Goal: Transaction & Acquisition: Purchase product/service

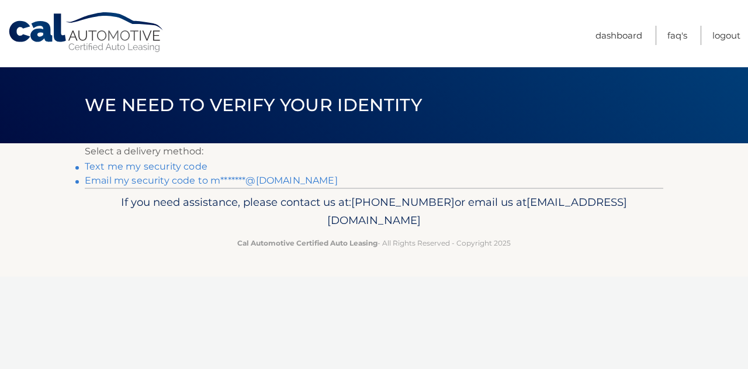
click at [264, 180] on link "Email my security code to m*******@[DOMAIN_NAME]" at bounding box center [211, 180] width 253 height 11
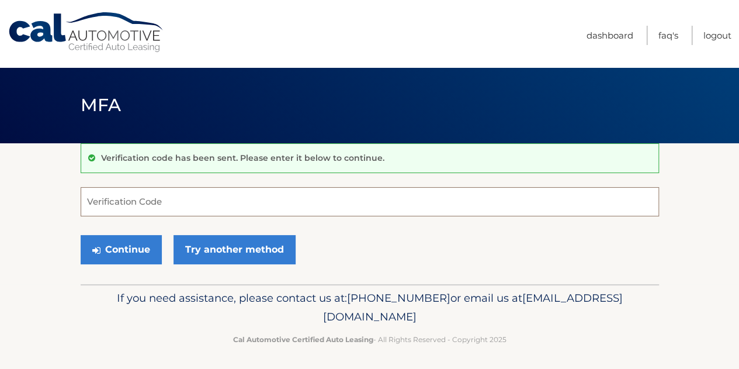
click at [180, 199] on input "Verification Code" at bounding box center [370, 201] width 578 height 29
paste input "581478"
type input "581478"
click at [374, 241] on div "Continue Try another method" at bounding box center [370, 250] width 578 height 40
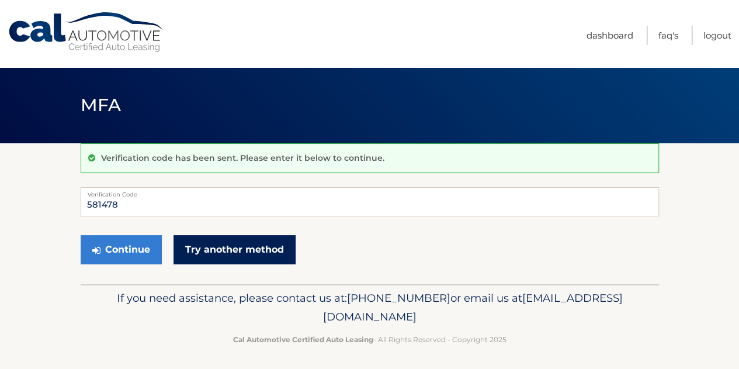
click at [266, 247] on link "Try another method" at bounding box center [234, 249] width 122 height 29
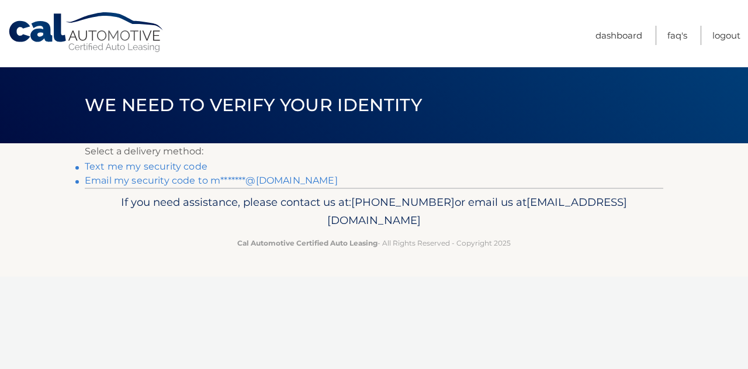
click at [137, 258] on footer "If you need assistance, please contact us at: 609-807-3200 or email us at Custo…" at bounding box center [374, 232] width 748 height 89
click at [196, 164] on link "Text me my security code" at bounding box center [146, 166] width 123 height 11
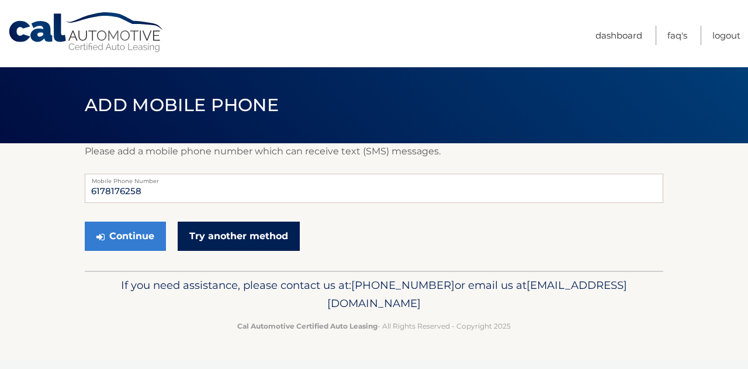
click at [231, 231] on link "Try another method" at bounding box center [239, 235] width 122 height 29
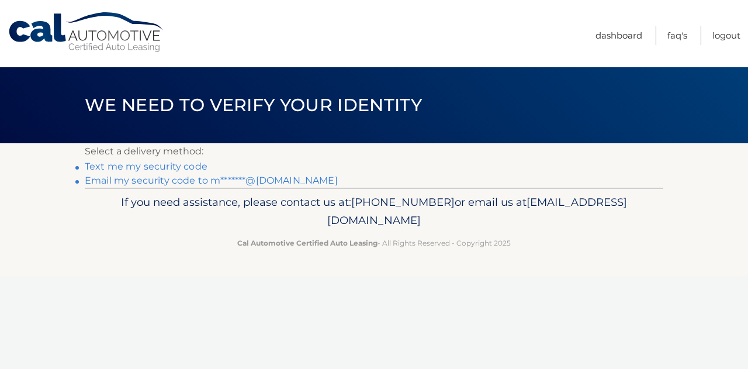
click at [218, 183] on link "Email my security code to m*******@gmail.com" at bounding box center [211, 180] width 253 height 11
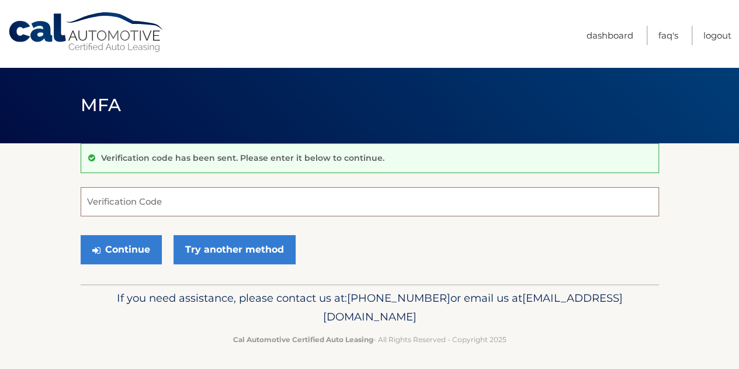
click at [211, 204] on input "Verification Code" at bounding box center [370, 201] width 578 height 29
click at [182, 200] on input "Verification Code" at bounding box center [370, 201] width 578 height 29
paste input "865533"
click at [49, 205] on section "Verification code has been sent. Please enter it below to continue. 865533 Veri…" at bounding box center [369, 213] width 739 height 141
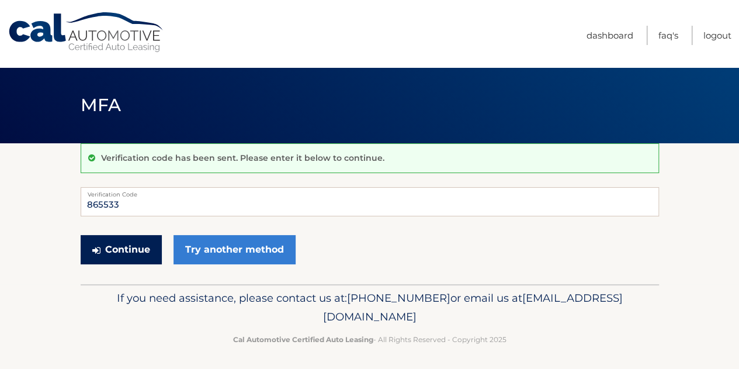
click at [107, 244] on button "Continue" at bounding box center [121, 249] width 81 height 29
click at [134, 209] on input "865533" at bounding box center [370, 201] width 578 height 29
click at [146, 197] on input "865533" at bounding box center [370, 201] width 578 height 29
click at [179, 196] on input "865533" at bounding box center [370, 201] width 578 height 29
type input "8"
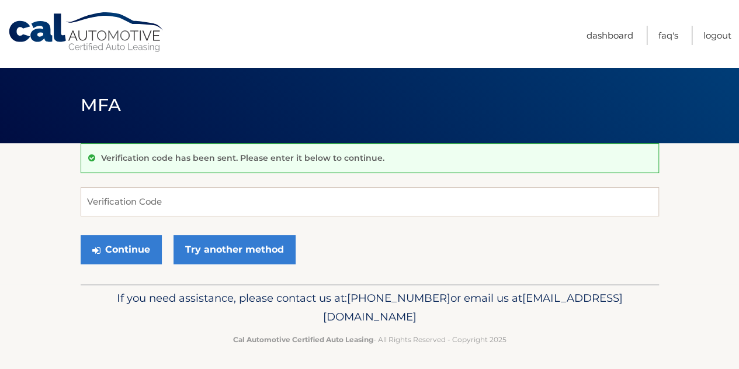
click at [486, 259] on div "Continue Try another method" at bounding box center [370, 250] width 578 height 40
click at [136, 199] on input "Verification Code" at bounding box center [370, 201] width 578 height 29
type input "865533"
click at [76, 302] on footer "If you need assistance, please contact us at: 609-807-3200 or email us at Custo…" at bounding box center [369, 328] width 739 height 89
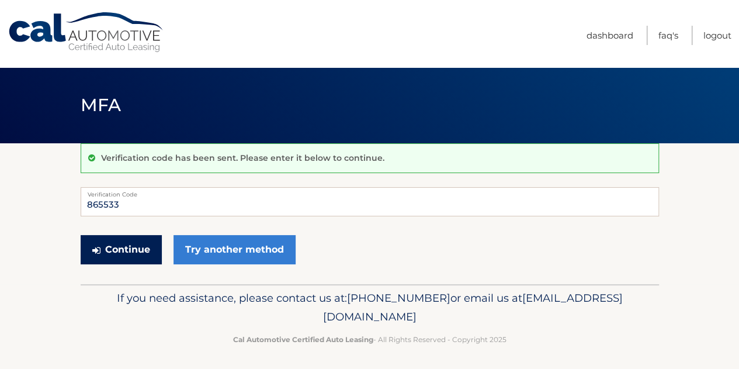
click at [120, 247] on button "Continue" at bounding box center [121, 249] width 81 height 29
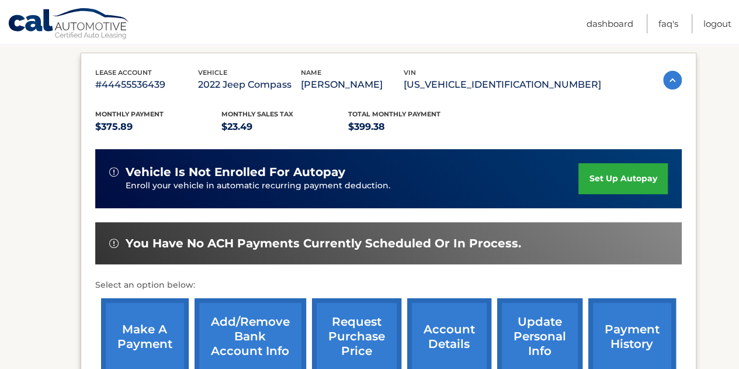
scroll to position [261, 0]
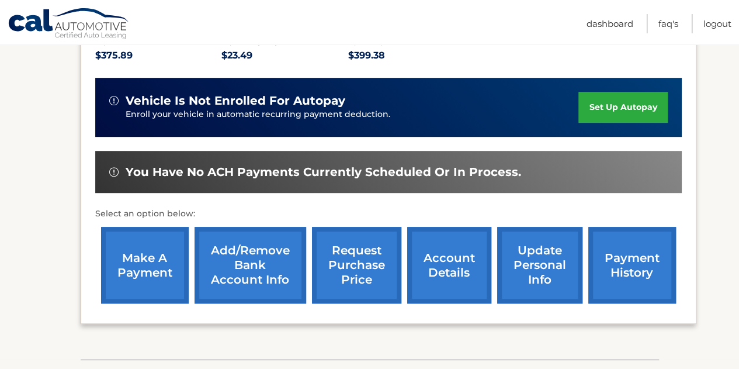
click at [149, 268] on link "make a payment" at bounding box center [145, 265] width 88 height 77
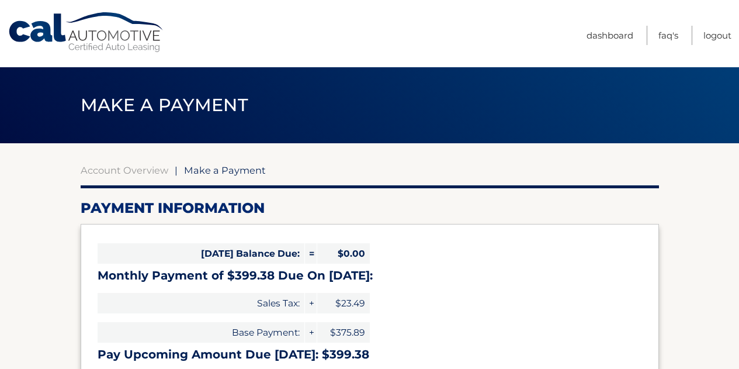
select select "YTk4YTE1ZWMtMzQ4OC00NTdmLTg4YTItYjIzOGI0OWJmYTBm"
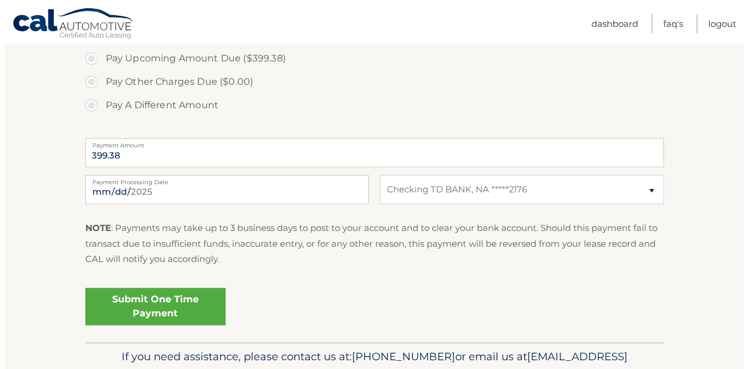
scroll to position [411, 0]
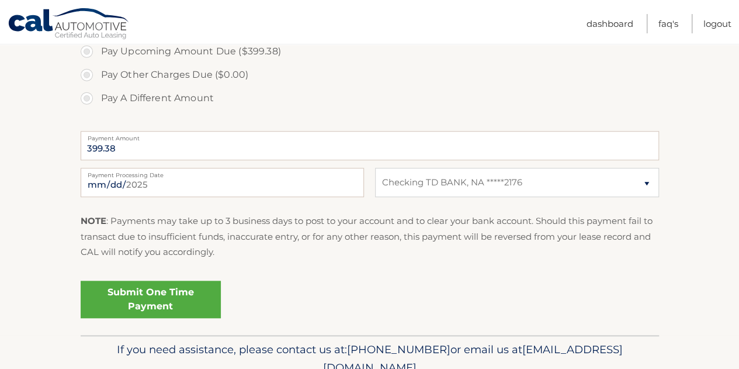
click at [178, 303] on link "Submit One Time Payment" at bounding box center [151, 298] width 140 height 37
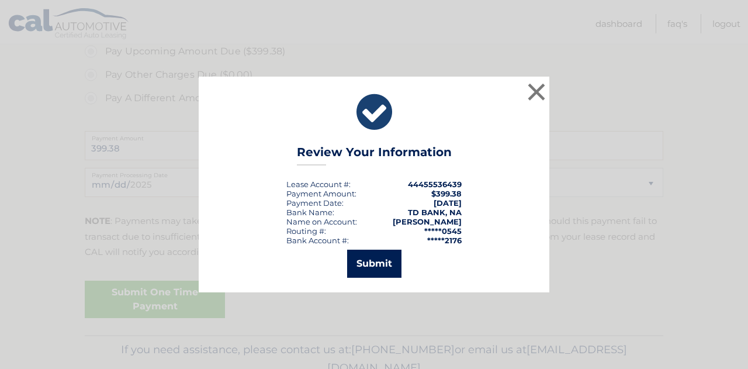
click at [372, 265] on button "Submit" at bounding box center [374, 263] width 54 height 28
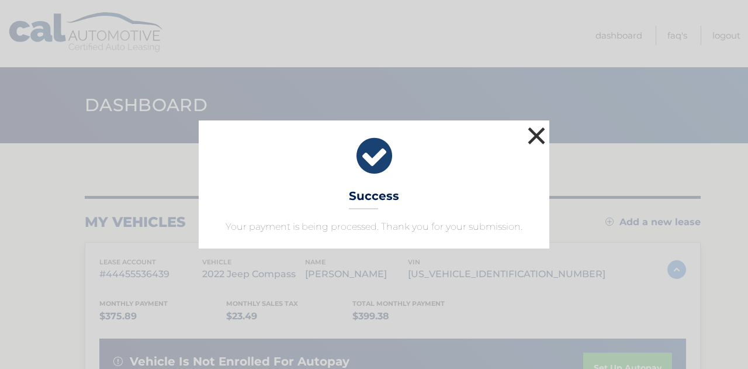
click at [540, 136] on button "×" at bounding box center [536, 135] width 23 height 23
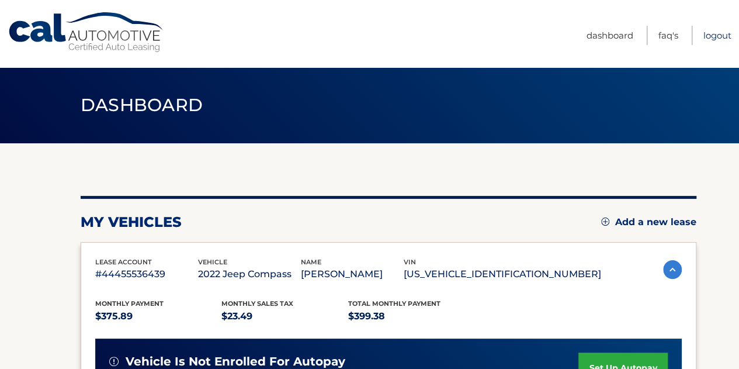
click at [716, 32] on link "Logout" at bounding box center [717, 35] width 28 height 19
